Goal: Task Accomplishment & Management: Use online tool/utility

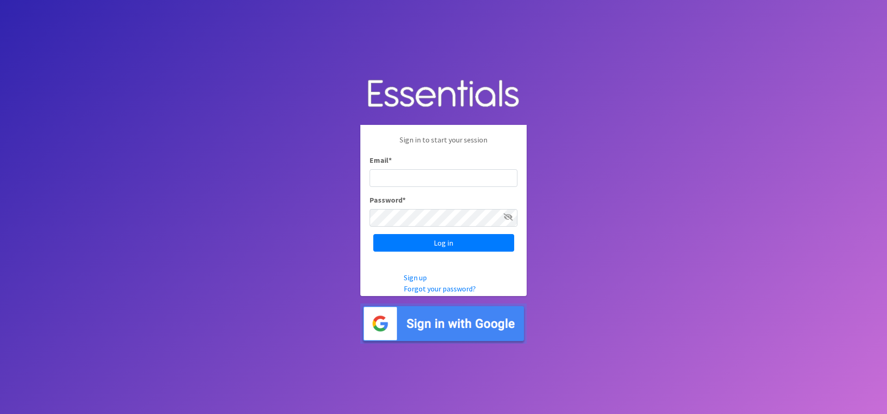
click at [411, 318] on img at bounding box center [444, 323] width 166 height 40
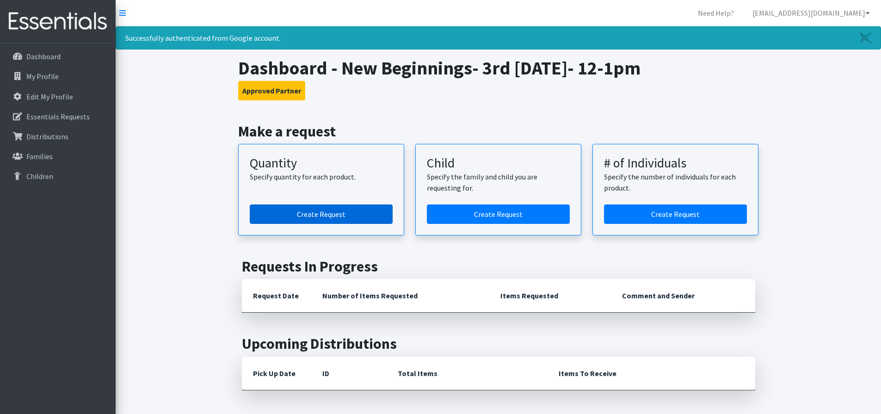
click at [317, 211] on link "Create Request" at bounding box center [321, 213] width 143 height 19
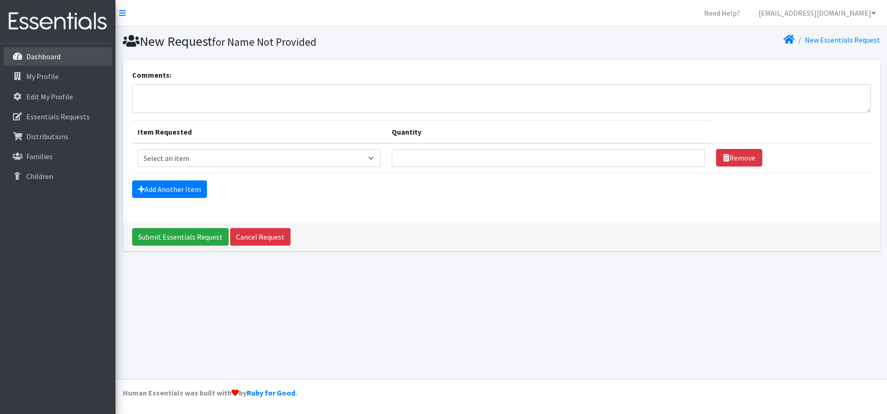
click at [42, 55] on p "Dashboard" at bounding box center [43, 56] width 34 height 9
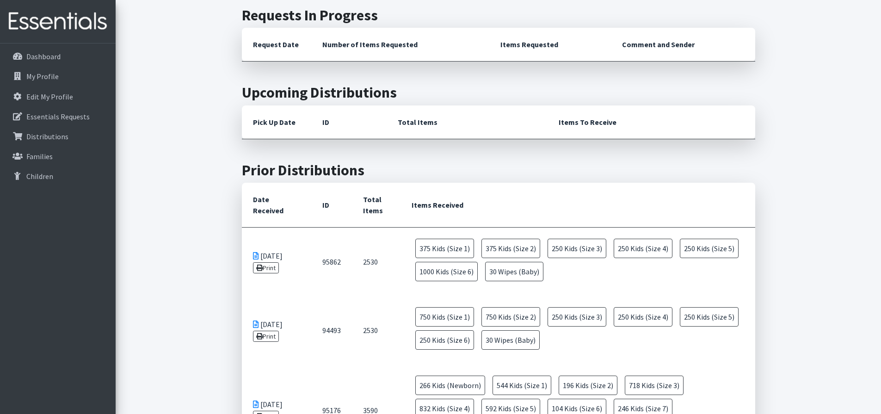
scroll to position [277, 0]
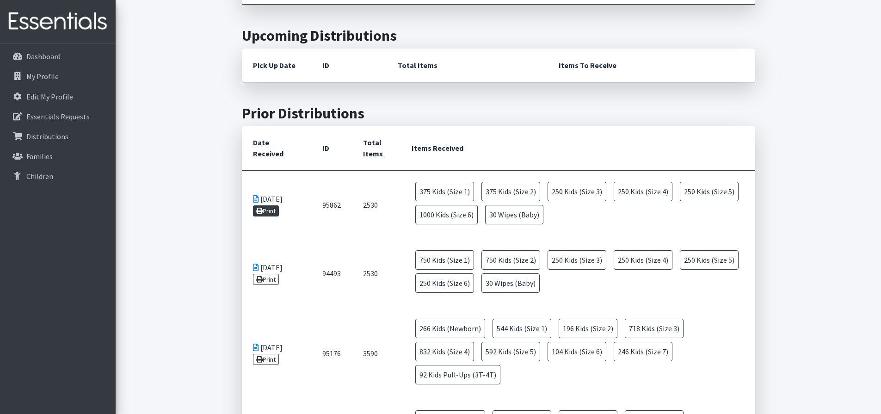
click at [268, 210] on link "Print" at bounding box center [266, 210] width 26 height 11
